Goal: Contribute content: Contribute content

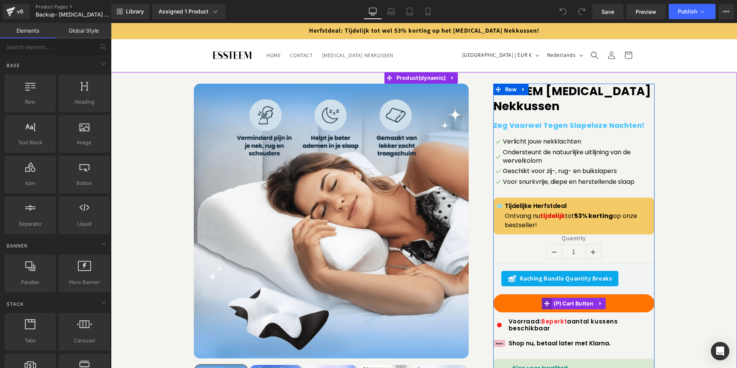
click at [544, 301] on icon at bounding box center [546, 304] width 5 height 6
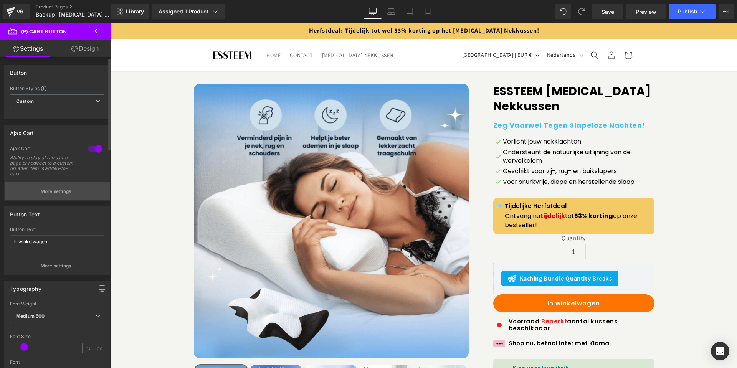
click at [63, 190] on p "More settings" at bounding box center [56, 191] width 31 height 7
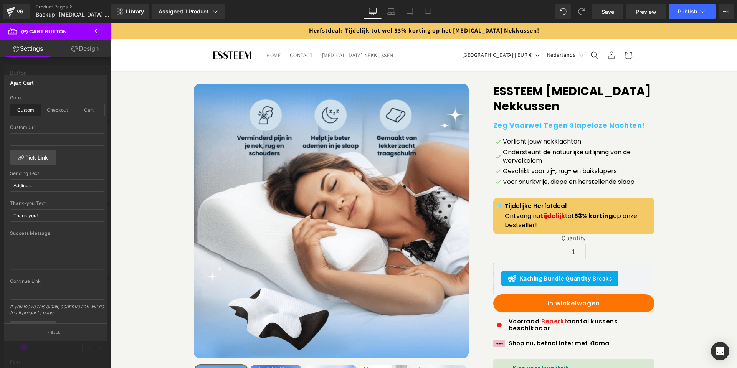
click at [99, 29] on icon at bounding box center [97, 30] width 9 height 9
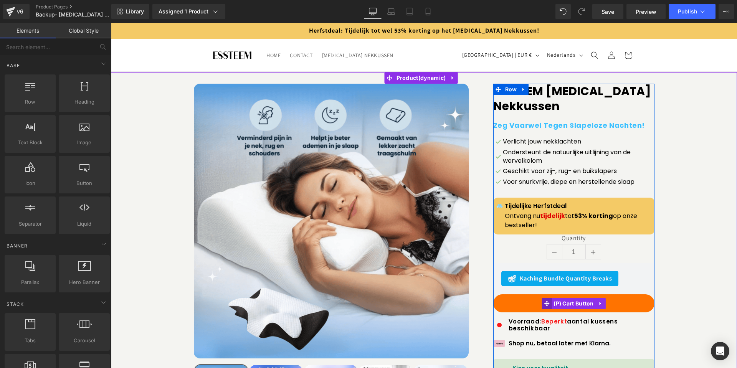
click at [544, 304] on icon at bounding box center [546, 303] width 5 height 5
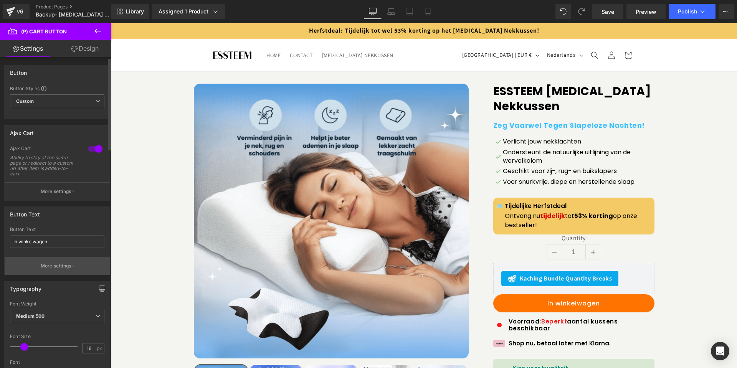
click at [57, 263] on p "More settings" at bounding box center [56, 266] width 31 height 7
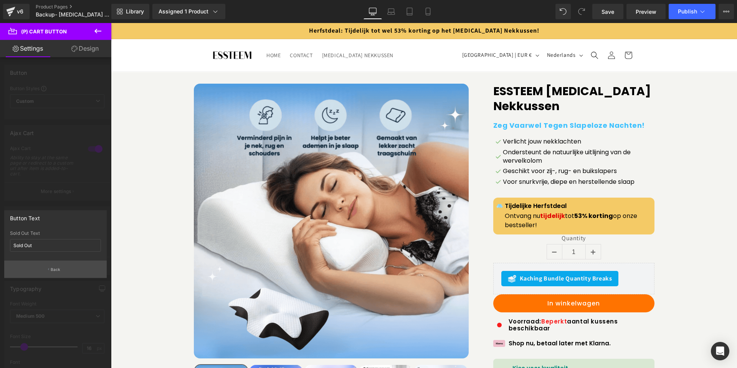
click at [76, 269] on button "Back" at bounding box center [55, 269] width 103 height 17
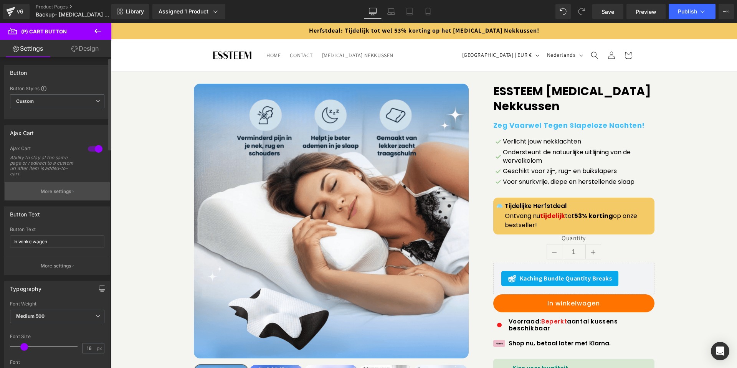
click at [64, 190] on p "More settings" at bounding box center [56, 191] width 31 height 7
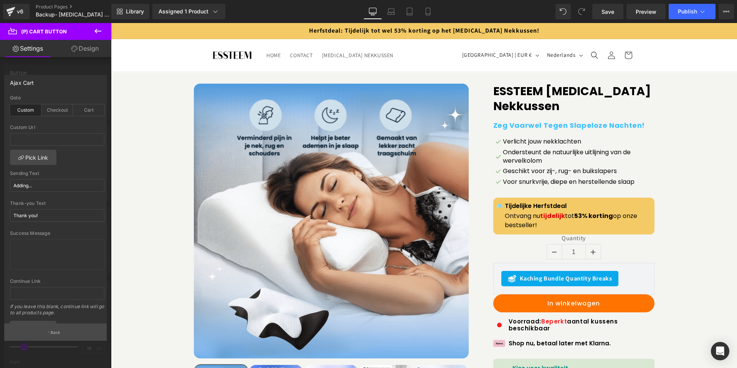
click at [70, 331] on button "Back" at bounding box center [55, 332] width 103 height 17
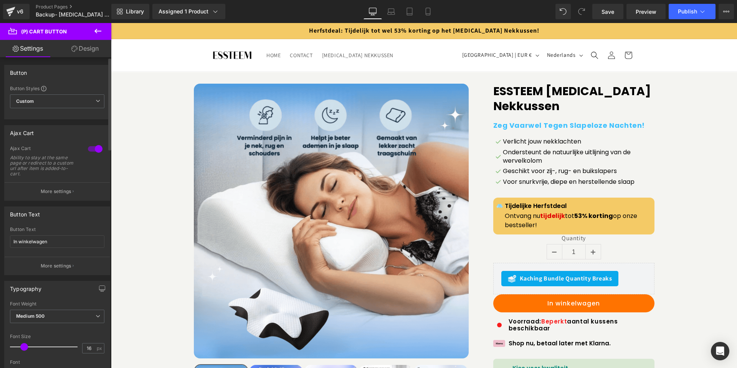
click at [88, 148] on div at bounding box center [95, 149] width 18 height 12
click at [688, 11] on span "Publish" at bounding box center [687, 11] width 19 height 6
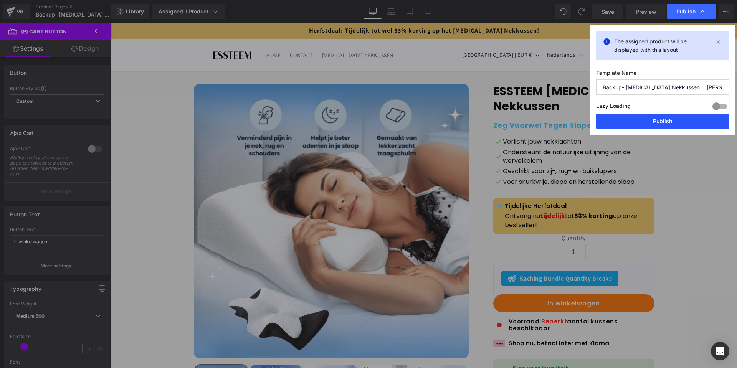
click at [672, 122] on button "Publish" at bounding box center [662, 121] width 133 height 15
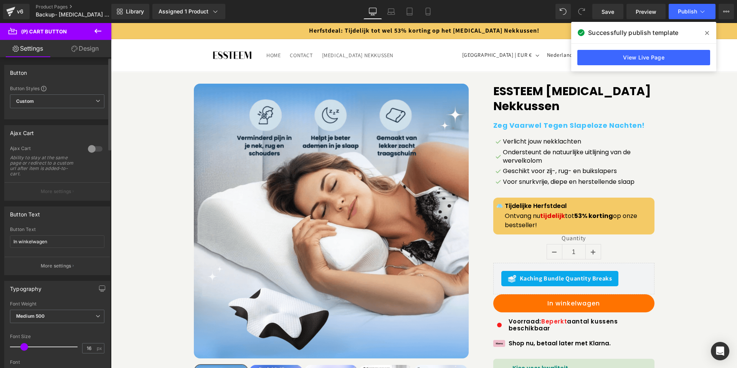
click at [86, 149] on div at bounding box center [95, 149] width 18 height 12
click at [491, 15] on div "Library Assigned 1 Product Product Preview ESSTEEM [MEDICAL_DATA] Nekkussen Man…" at bounding box center [424, 11] width 626 height 15
click at [686, 8] on span "Publish" at bounding box center [687, 11] width 19 height 6
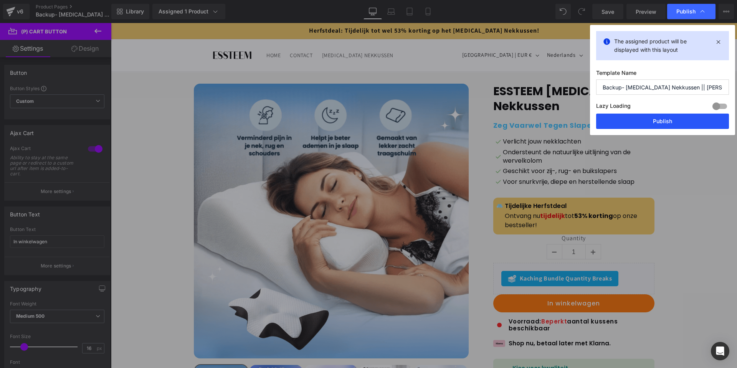
click at [691, 122] on button "Publish" at bounding box center [662, 121] width 133 height 15
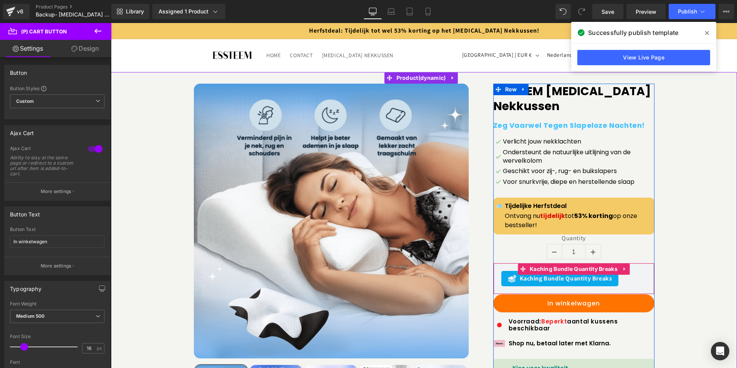
click at [543, 278] on span "Kaching Bundle Quantity Breaks" at bounding box center [566, 278] width 93 height 9
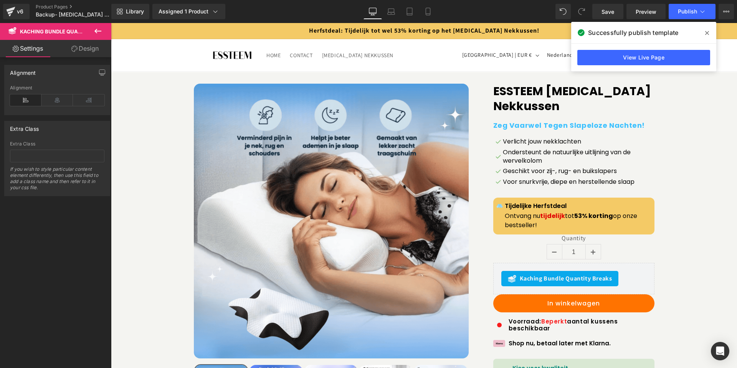
click at [96, 34] on icon at bounding box center [97, 30] width 9 height 9
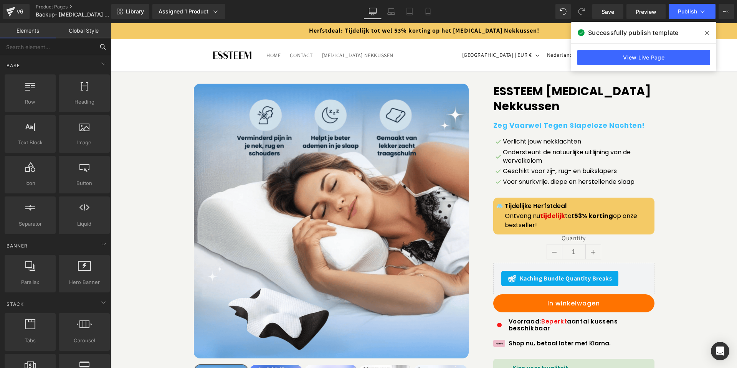
click at [55, 51] on input "text" at bounding box center [47, 46] width 94 height 17
type input "liq"
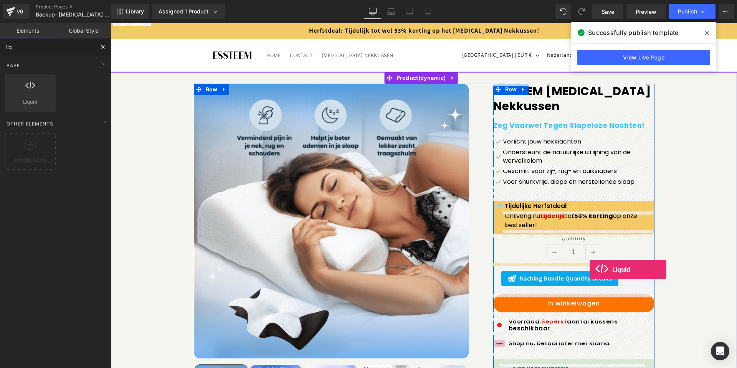
drag, startPoint x: 129, startPoint y: 119, endPoint x: 590, endPoint y: 270, distance: 484.4
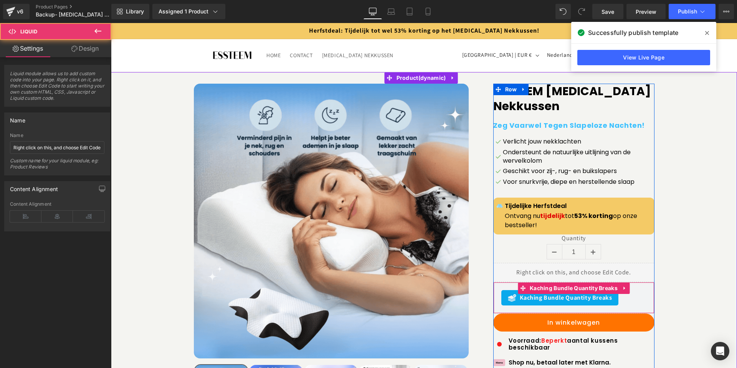
click at [565, 304] on div "Kaching Bundle Quantity Breaks" at bounding box center [560, 297] width 117 height 15
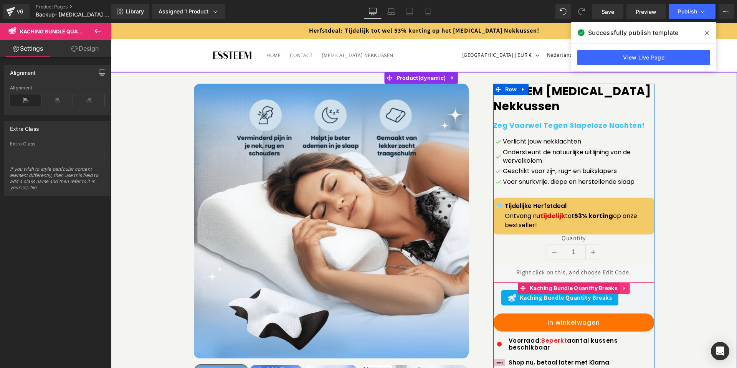
click at [624, 292] on link at bounding box center [625, 289] width 10 height 12
click at [627, 290] on icon at bounding box center [629, 288] width 5 height 5
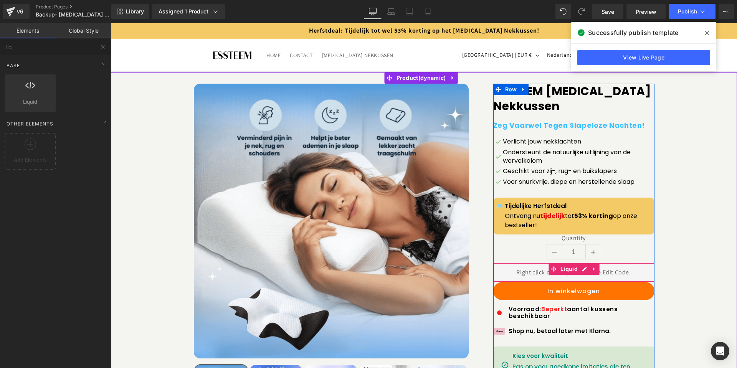
click at [615, 275] on div "Liquid" at bounding box center [573, 272] width 161 height 19
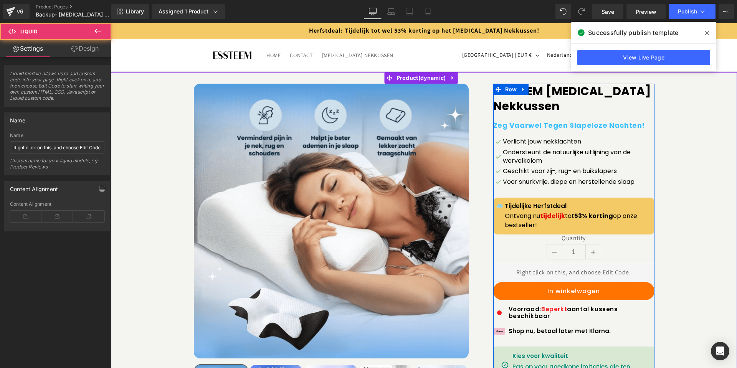
click at [584, 272] on div "Liquid" at bounding box center [573, 272] width 161 height 19
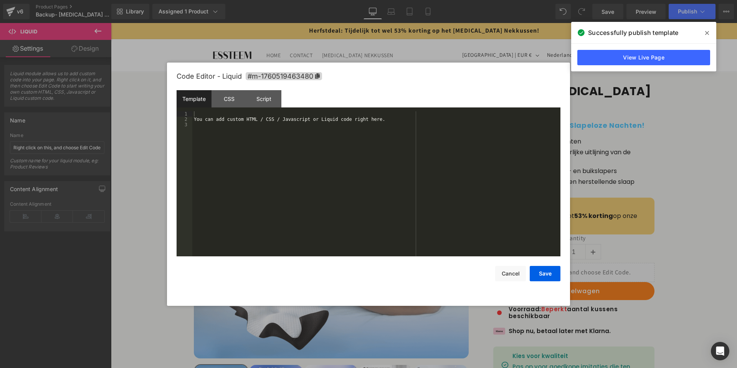
click at [362, 163] on div "You can add custom HTML / CSS / Javascript or Liquid code right here." at bounding box center [376, 189] width 368 height 156
click at [542, 273] on button "Save" at bounding box center [545, 273] width 31 height 15
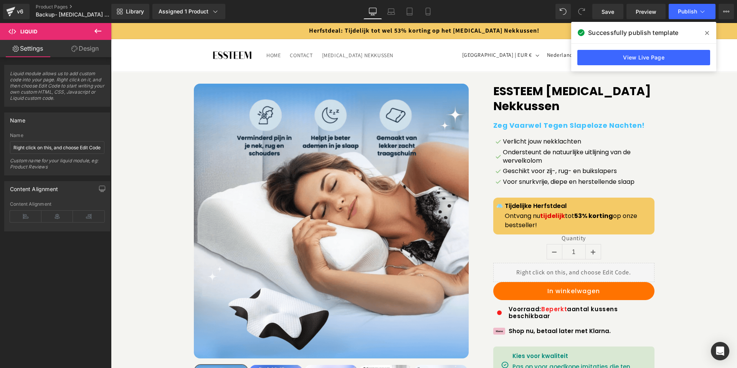
click at [708, 33] on icon at bounding box center [707, 33] width 4 height 4
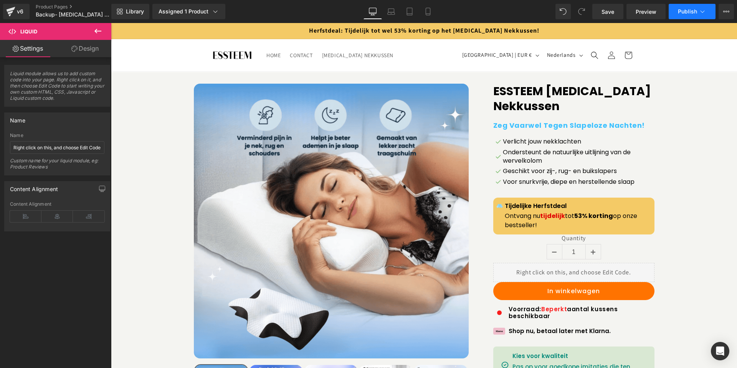
click at [700, 15] on icon at bounding box center [703, 12] width 8 height 8
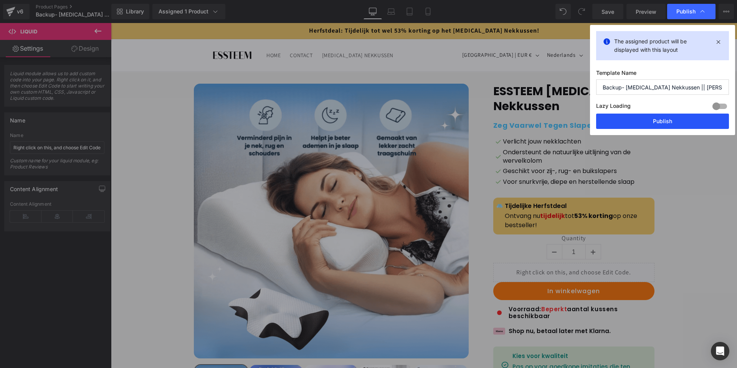
click at [654, 121] on button "Publish" at bounding box center [662, 121] width 133 height 15
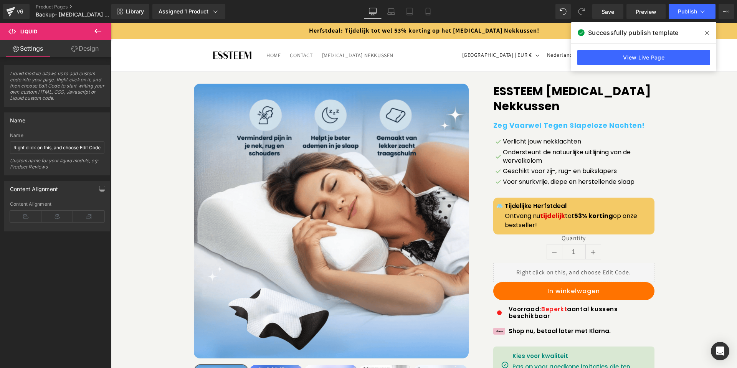
click at [706, 33] on icon at bounding box center [707, 33] width 4 height 6
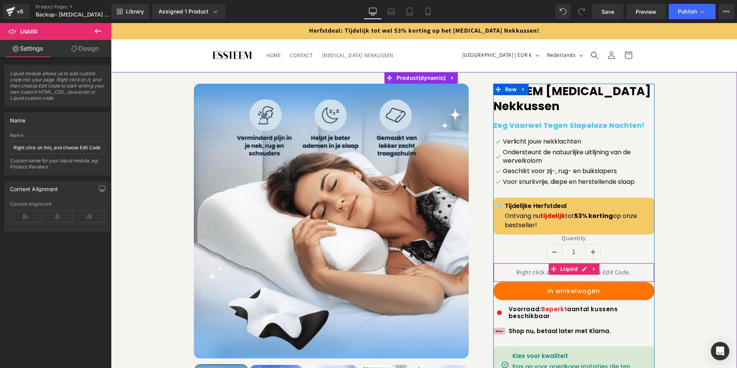
click at [531, 271] on div "Liquid" at bounding box center [573, 272] width 161 height 19
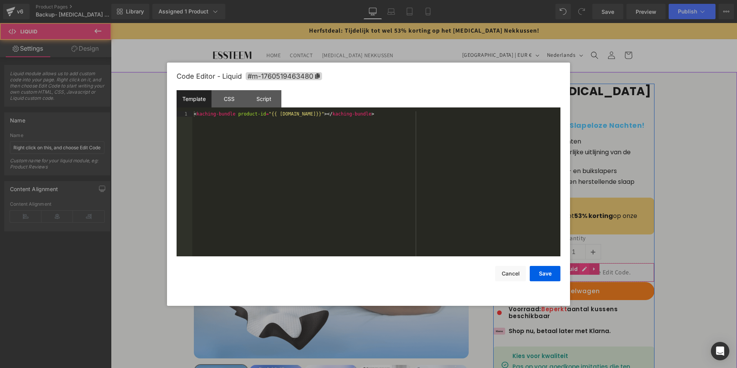
click at [580, 267] on div "Liquid" at bounding box center [573, 272] width 161 height 19
click at [193, 116] on div "< kaching-bundle product-id = "{{ [DOMAIN_NAME]}}" > </ kaching-bundle >" at bounding box center [376, 189] width 368 height 156
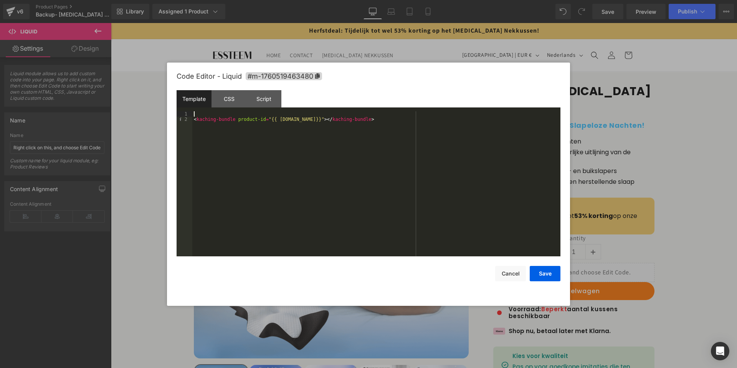
click at [212, 114] on div "< kaching-bundle product-id = "{{ [DOMAIN_NAME]}}" > </ kaching-bundle >" at bounding box center [376, 189] width 368 height 156
